Goal: Task Accomplishment & Management: Complete application form

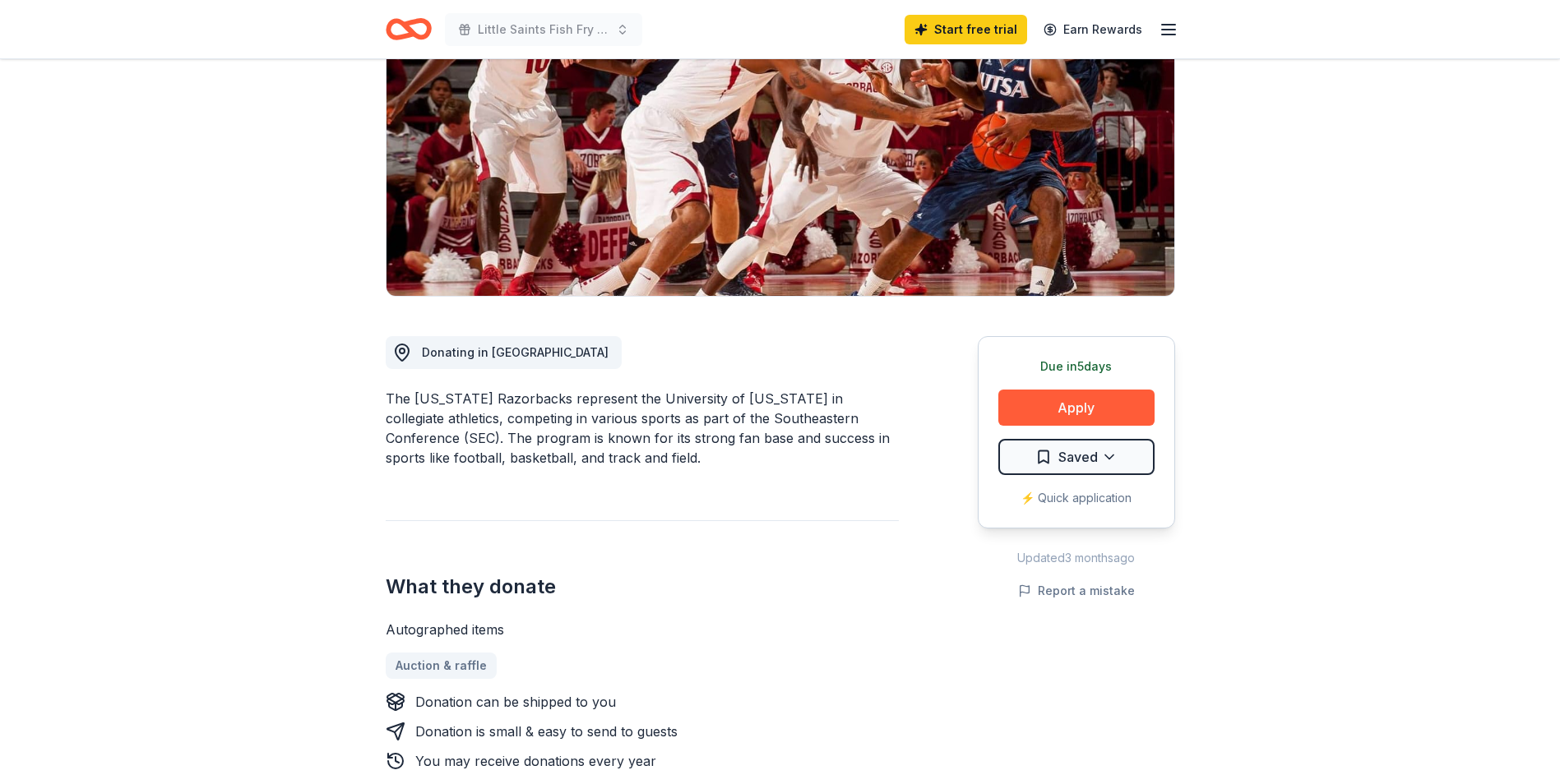
scroll to position [247, 0]
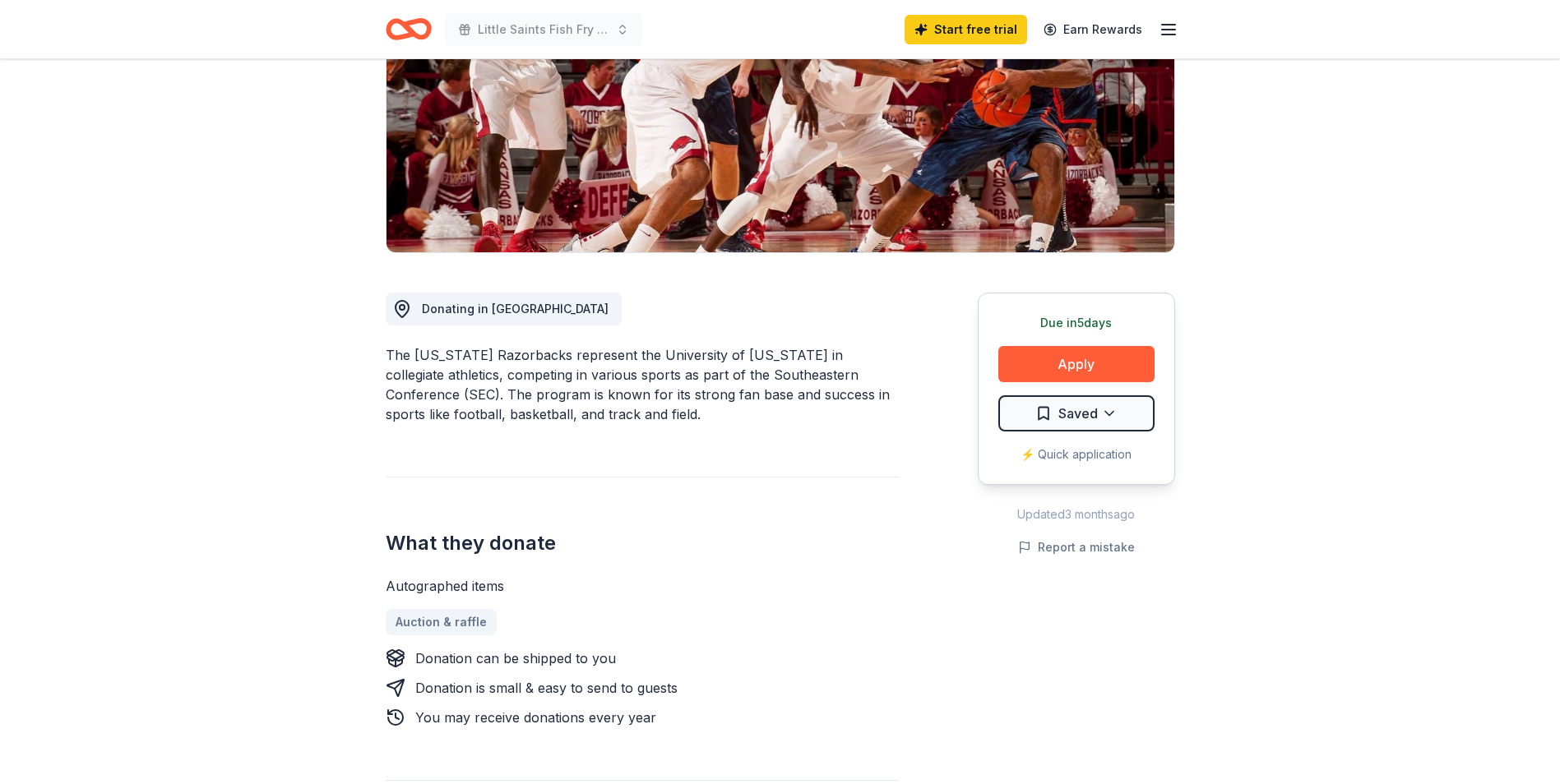
click at [1112, 453] on div "⚡️ Quick application" at bounding box center [1076, 454] width 156 height 20
click at [1088, 370] on button "Apply" at bounding box center [1076, 363] width 156 height 37
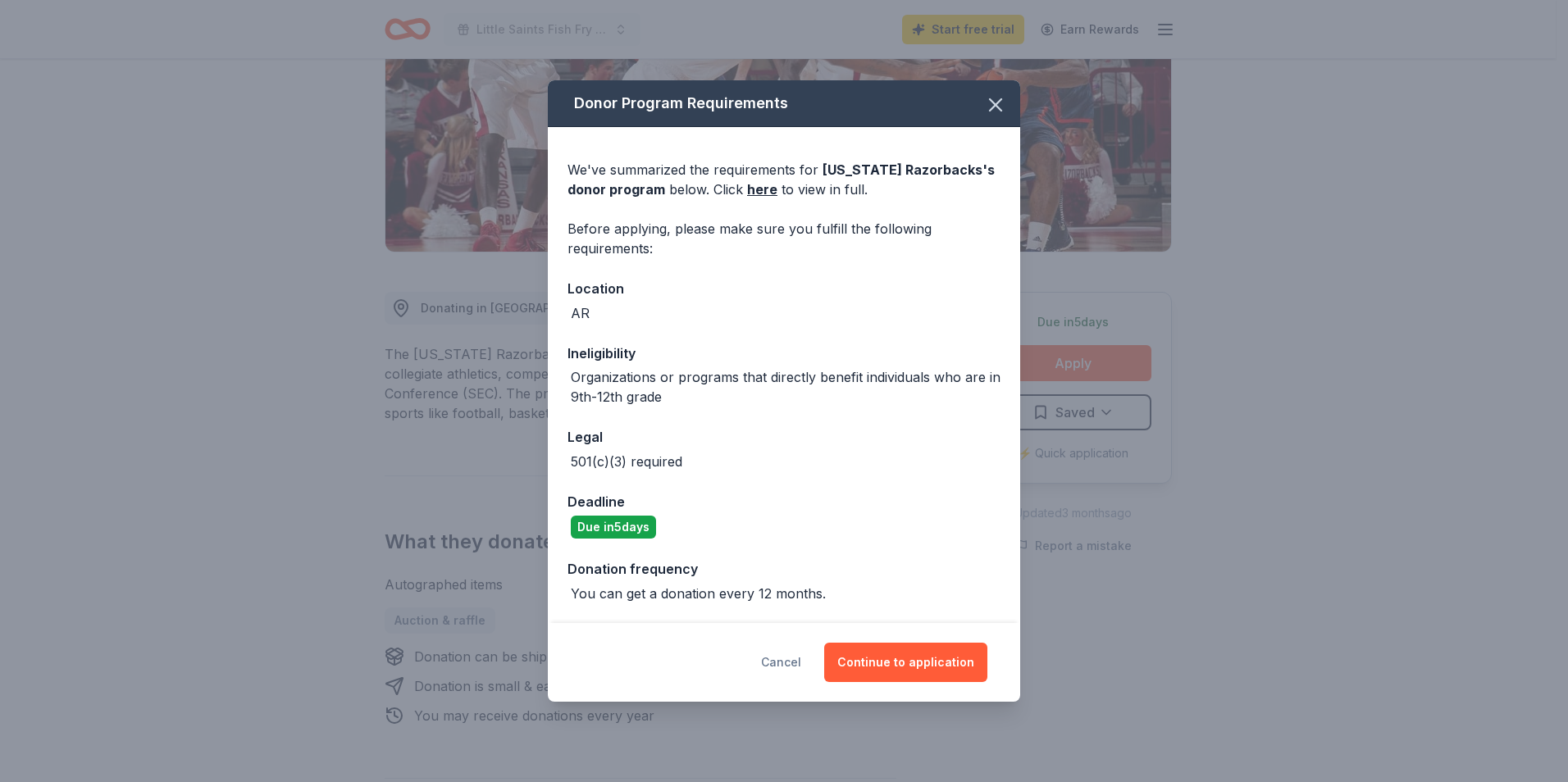
click at [794, 675] on button "Cancel" at bounding box center [780, 662] width 40 height 39
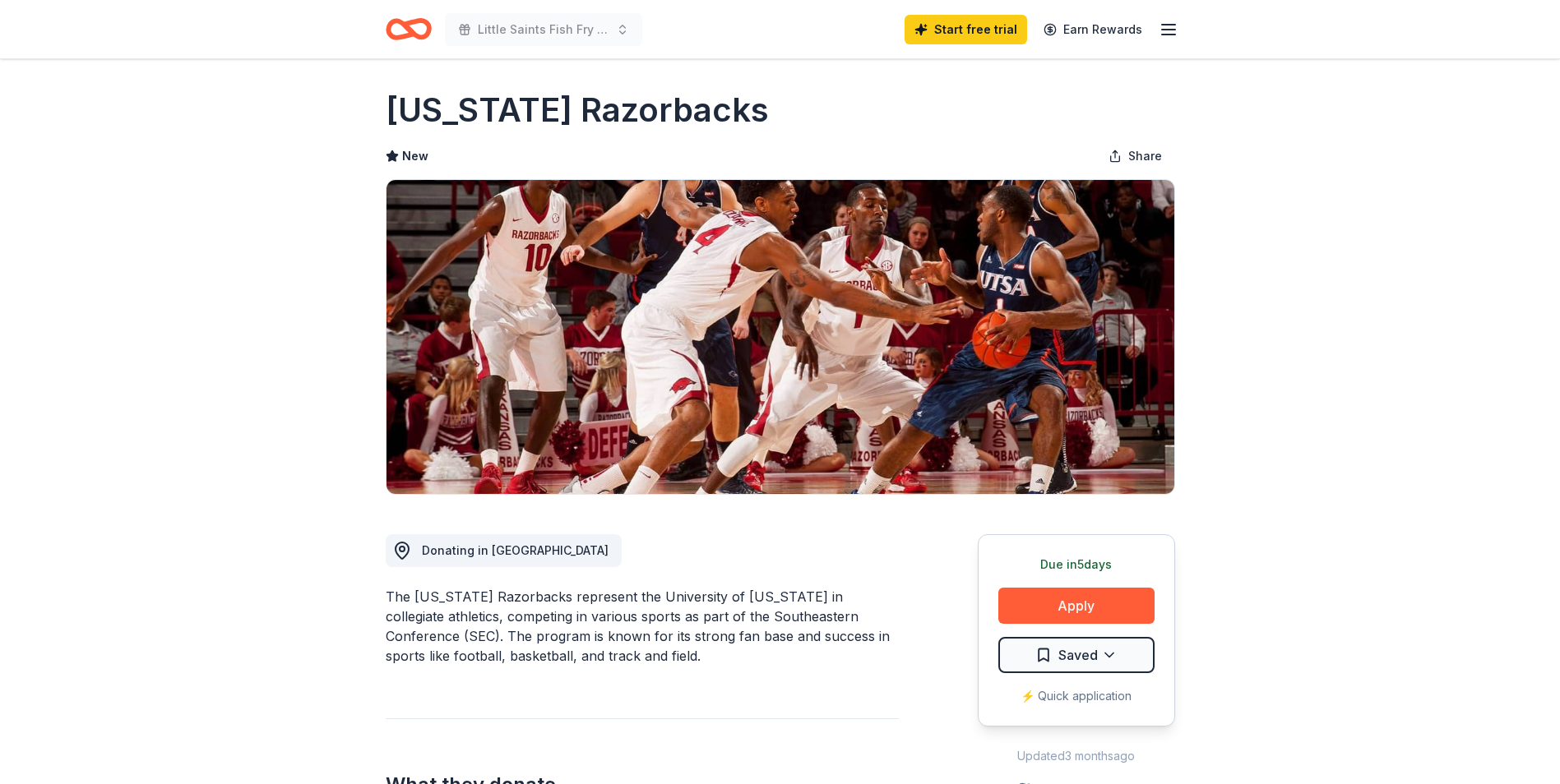
scroll to position [0, 0]
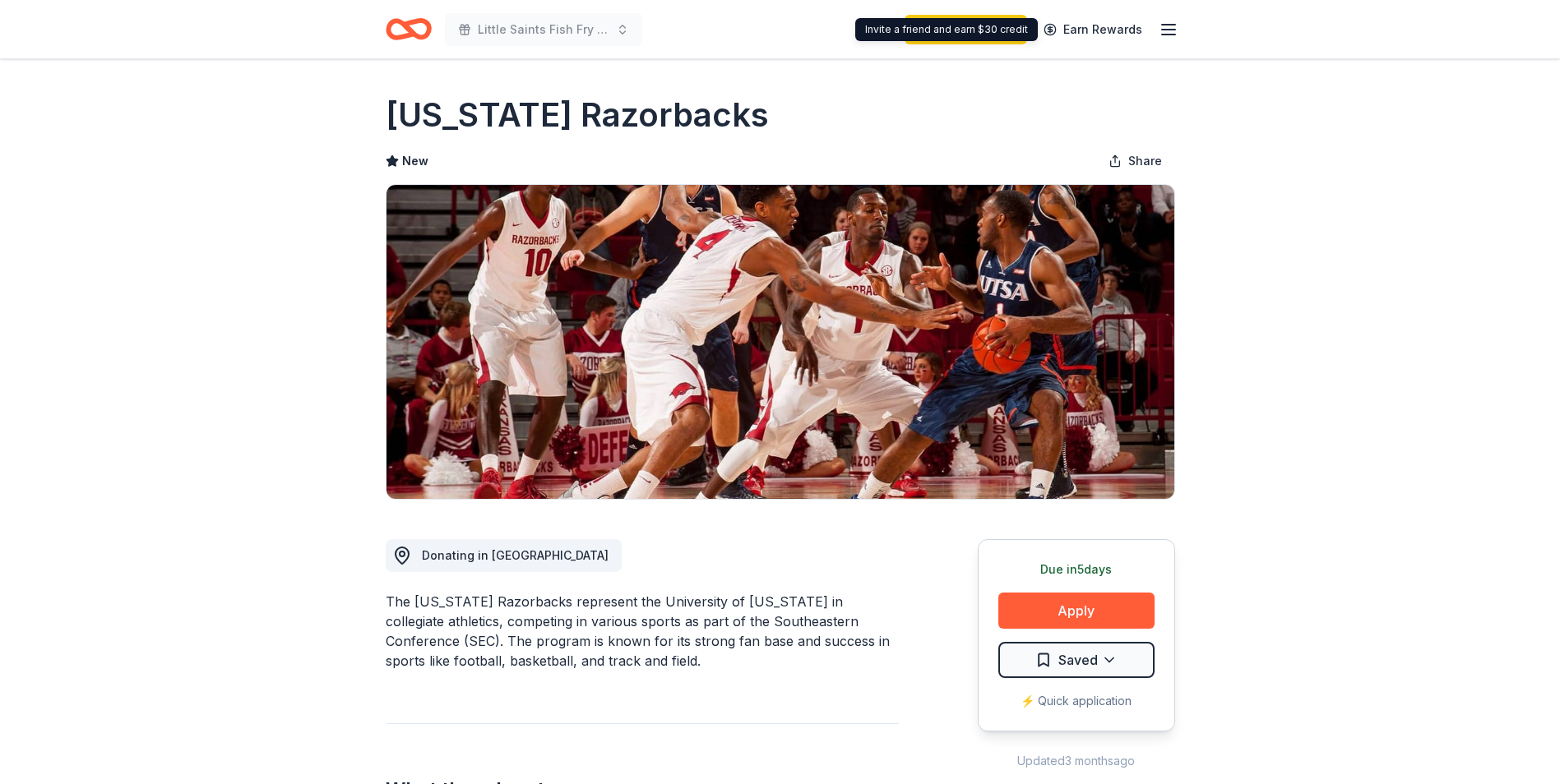
click at [1170, 23] on icon "button" at bounding box center [1169, 29] width 20 height 20
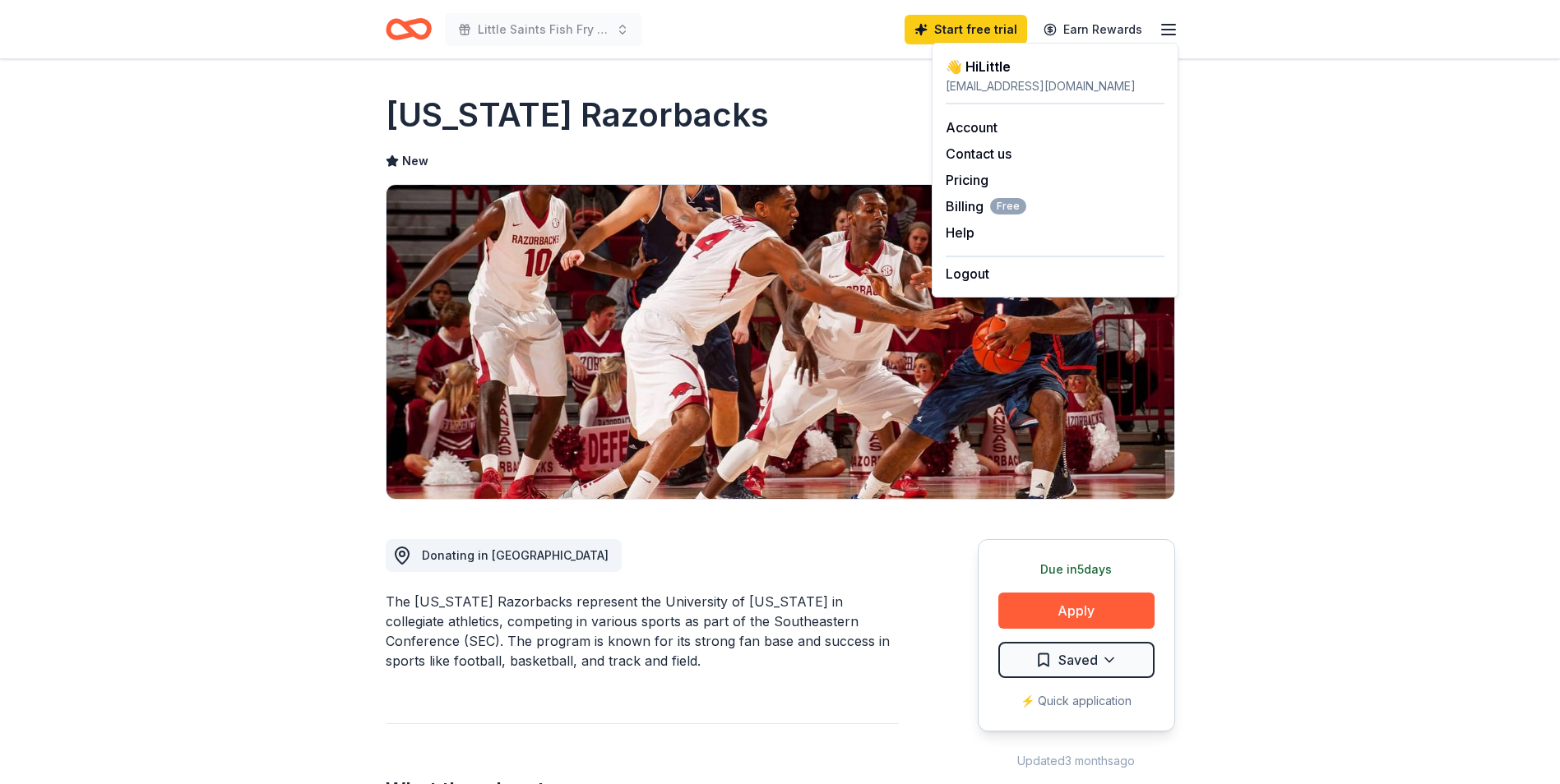
click at [739, 163] on div "New Share" at bounding box center [781, 160] width 790 height 33
